Goal: Transaction & Acquisition: Purchase product/service

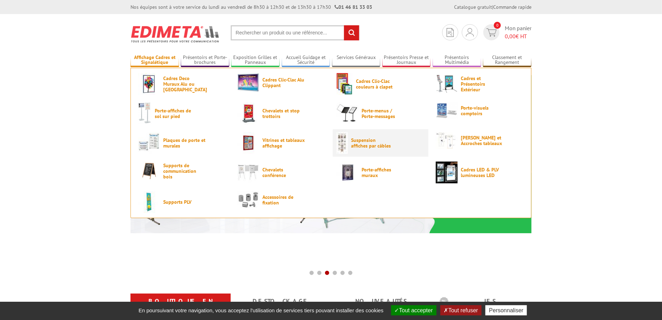
click at [361, 149] on link "Suspension affiches par câbles" at bounding box center [380, 143] width 88 height 22
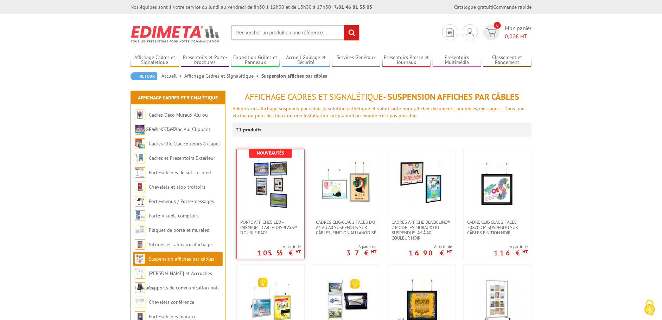
click at [282, 200] on img at bounding box center [270, 184] width 49 height 49
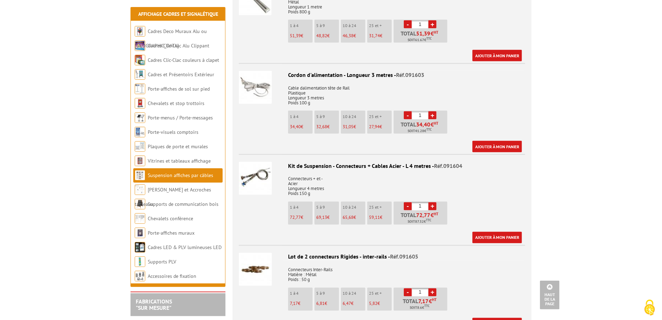
scroll to position [703, 0]
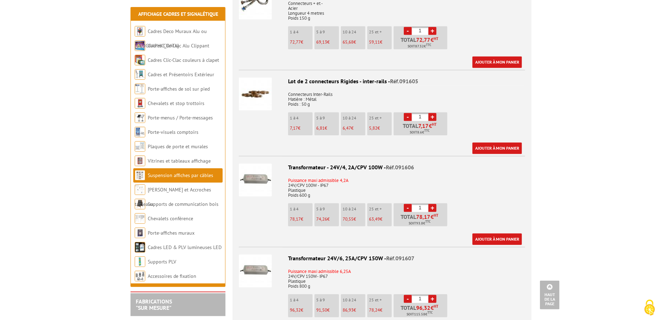
click at [262, 174] on img at bounding box center [255, 180] width 33 height 33
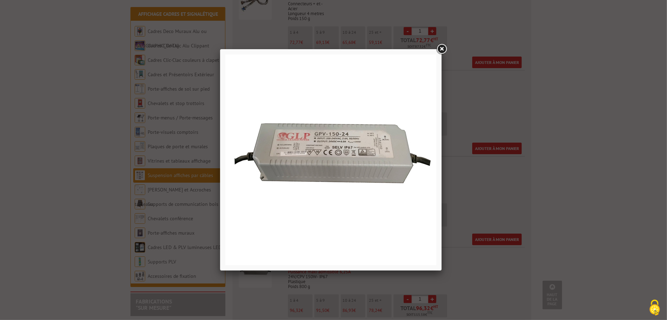
click at [440, 50] on link at bounding box center [441, 49] width 13 height 13
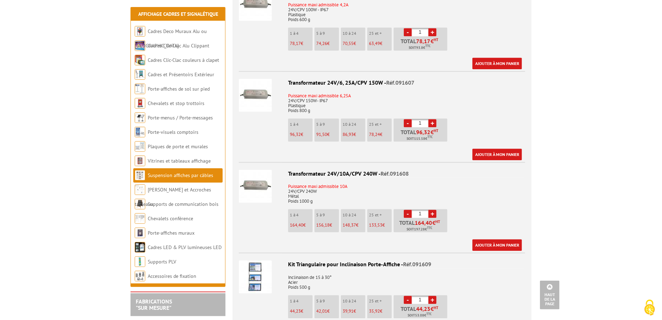
scroll to position [1054, 0]
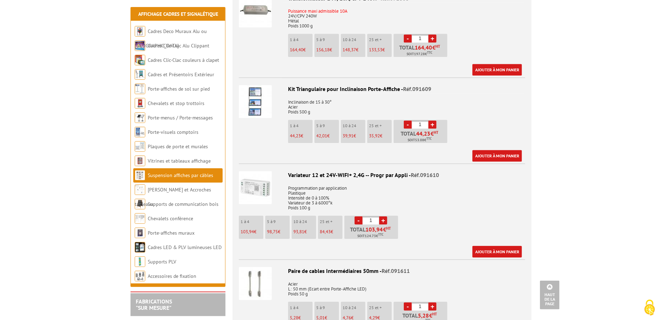
click at [255, 177] on img at bounding box center [255, 187] width 33 height 33
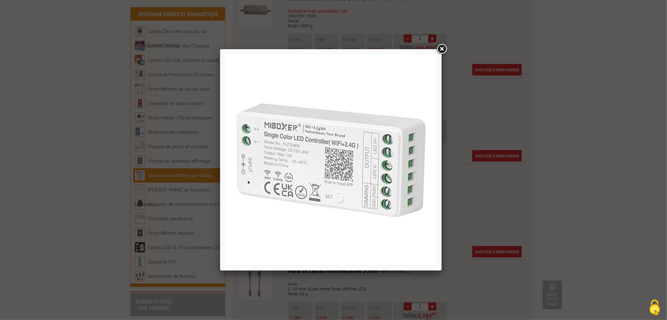
click at [441, 47] on link at bounding box center [441, 49] width 13 height 13
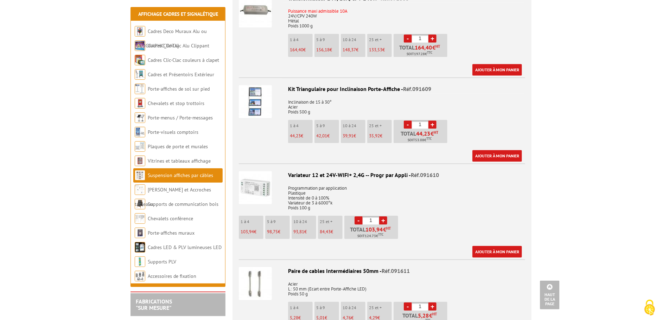
click at [259, 88] on img at bounding box center [255, 101] width 33 height 33
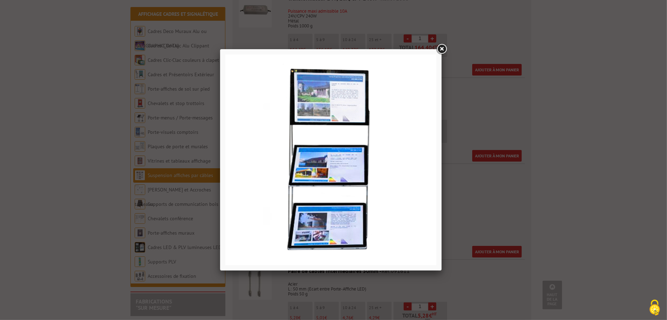
click at [448, 48] on link at bounding box center [441, 49] width 13 height 13
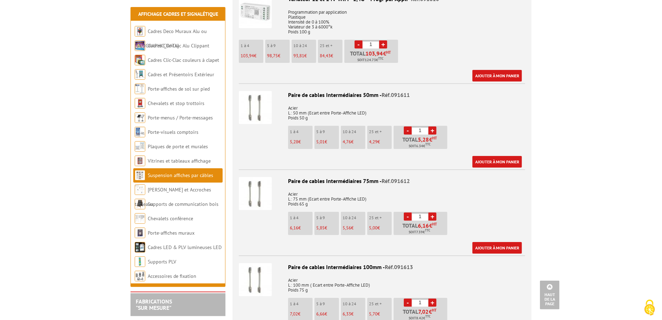
scroll to position [703, 0]
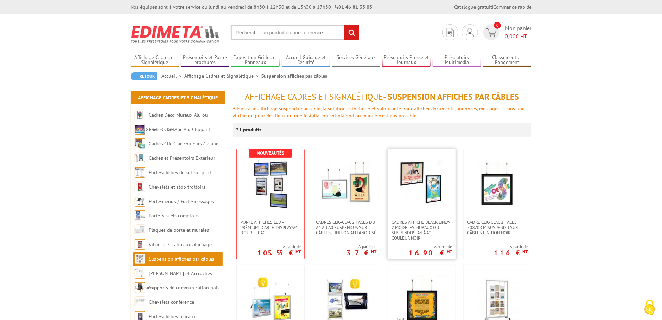
scroll to position [176, 0]
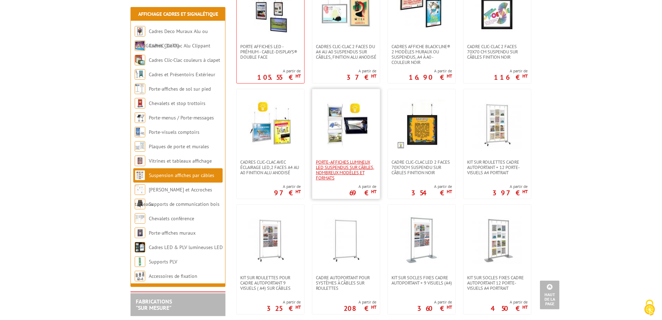
click at [344, 167] on span "Porte-affiches lumineux LED suspendus sur câbles, nombreux modèles et formats" at bounding box center [346, 170] width 60 height 21
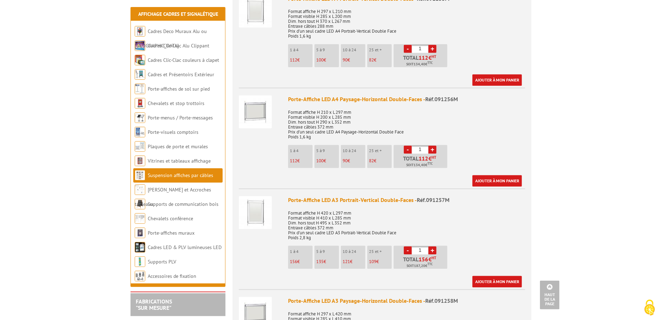
scroll to position [879, 0]
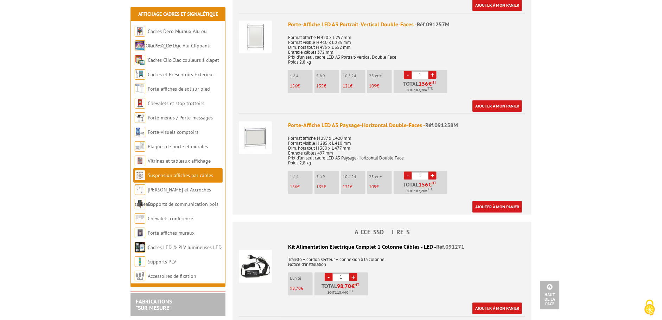
click at [263, 263] on img at bounding box center [255, 266] width 33 height 33
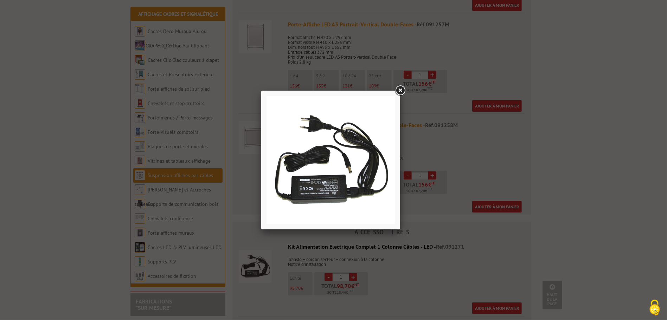
click at [324, 197] on img at bounding box center [331, 160] width 128 height 128
click at [397, 91] on link at bounding box center [400, 90] width 13 height 13
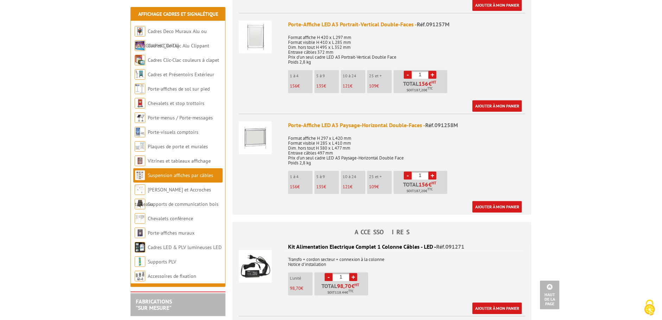
scroll to position [1054, 0]
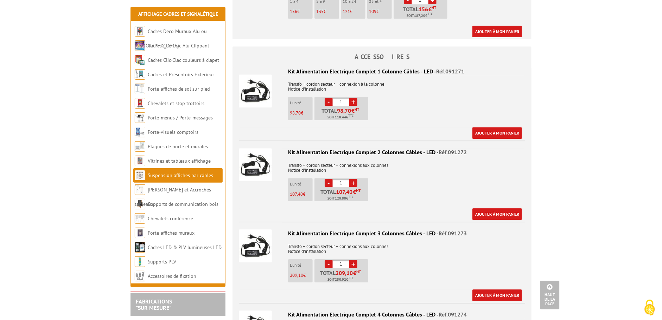
click at [262, 168] on img at bounding box center [255, 164] width 33 height 33
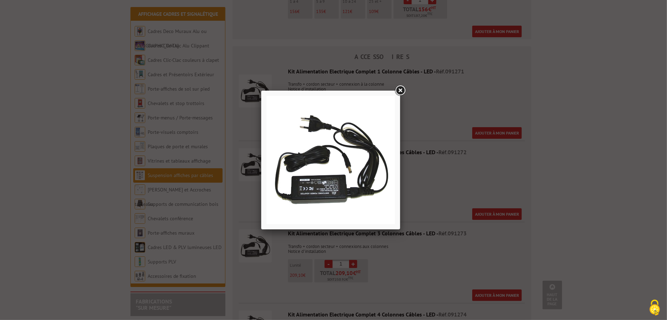
click at [400, 88] on link at bounding box center [400, 90] width 13 height 13
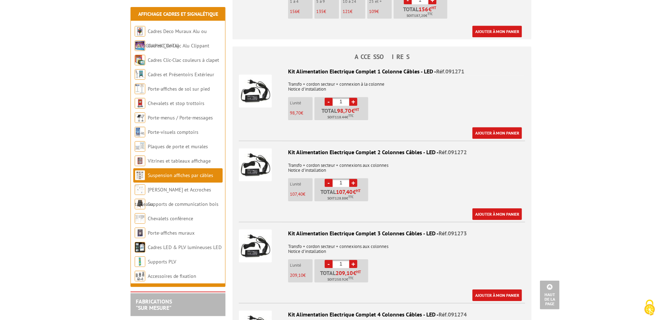
click at [252, 90] on img at bounding box center [255, 91] width 33 height 33
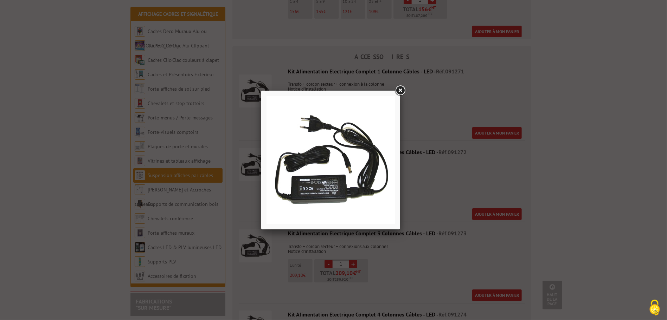
click at [399, 90] on link at bounding box center [400, 90] width 13 height 13
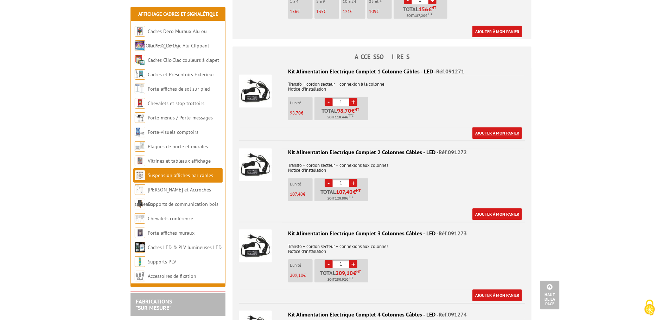
click at [487, 133] on link "Ajouter à mon panier" at bounding box center [497, 133] width 50 height 12
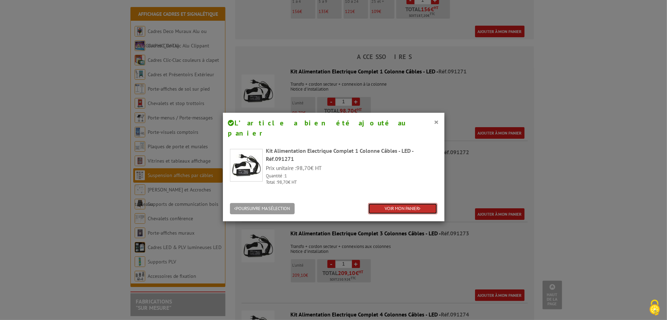
click at [408, 203] on link "VOIR MON PANIER" at bounding box center [402, 209] width 69 height 12
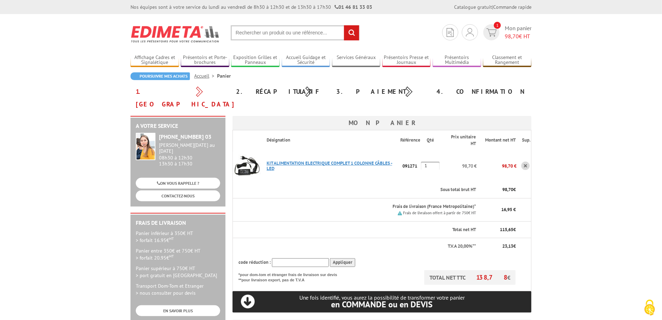
click at [326, 160] on link "KIT ALIMENTATION ELECTRIQUE COMPLET 1 COLONNE CâBLES - LED" at bounding box center [330, 165] width 126 height 11
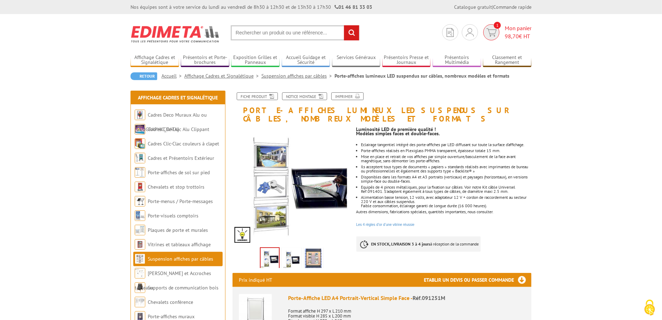
click at [493, 29] on img at bounding box center [491, 32] width 10 height 8
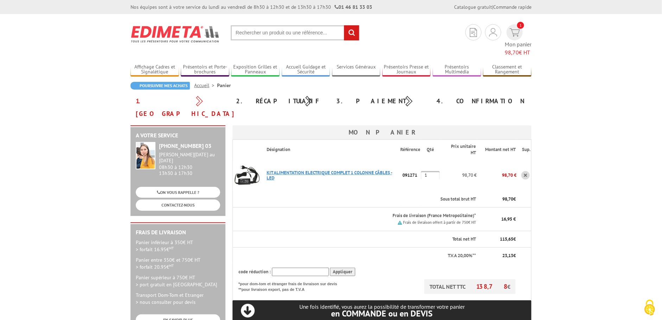
click at [270, 170] on link "KIT ALIMENTATION ELECTRIQUE COMPLET 1 COLONNE CâBLES - LED" at bounding box center [330, 175] width 126 height 11
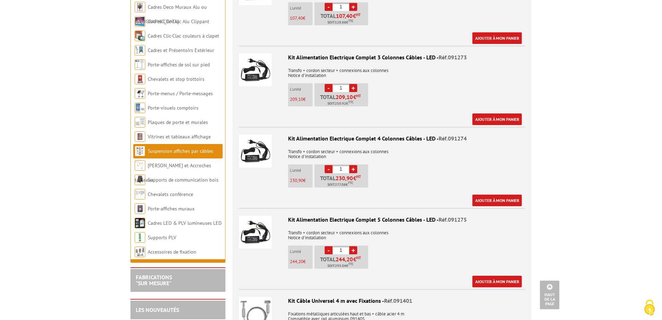
scroll to position [1406, 0]
